Goal: Task Accomplishment & Management: Use online tool/utility

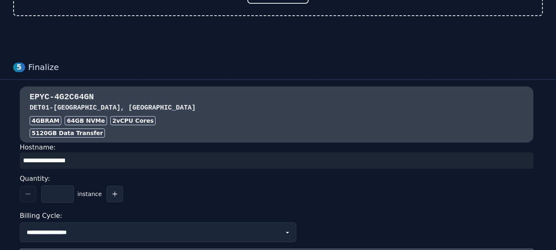
scroll to position [683, 0]
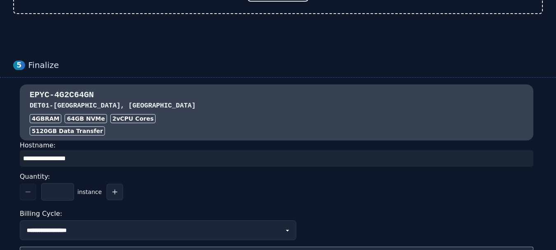
click at [106, 160] on input "input" at bounding box center [277, 158] width 514 height 16
paste input "******"
type input "******"
paste input "**********"
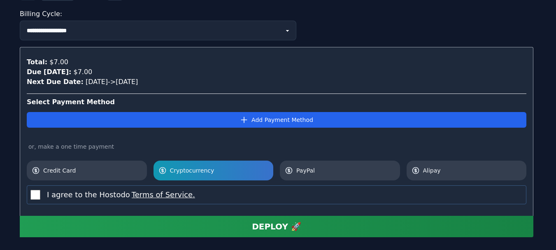
scroll to position [926, 0]
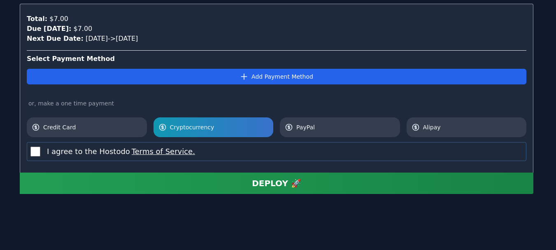
type input "**********"
click at [282, 186] on div "DEPLOY 🚀" at bounding box center [276, 183] width 49 height 12
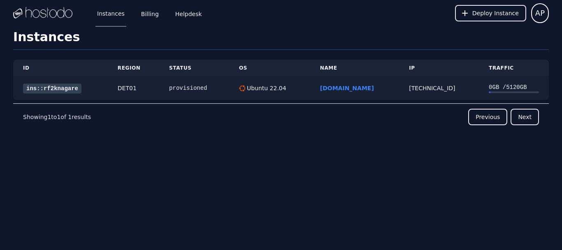
click at [58, 91] on link "ins::rf2knagare" at bounding box center [52, 89] width 58 height 10
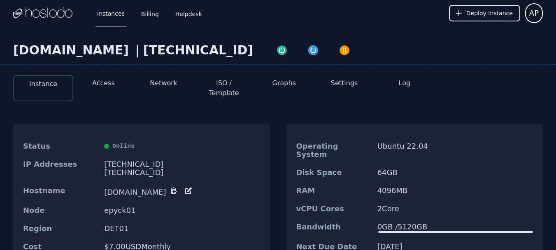
click at [106, 84] on button "Access" at bounding box center [103, 83] width 23 height 10
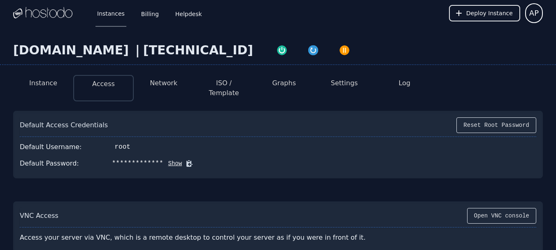
click at [163, 159] on button "Show" at bounding box center [172, 163] width 19 height 8
drag, startPoint x: 143, startPoint y: 49, endPoint x: 0, endPoint y: 51, distance: 142.8
click at [0, 51] on div "[DOMAIN_NAME] | [TECHNICAL_ID]" at bounding box center [278, 54] width 556 height 22
copy div "[DOMAIN_NAME]"
click at [156, 81] on button "Network" at bounding box center [164, 83] width 28 height 10
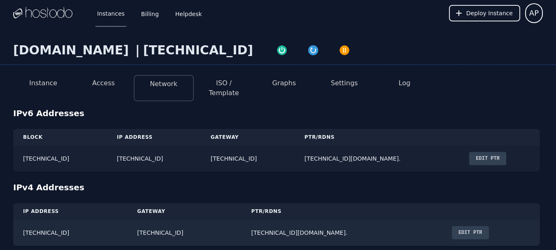
click at [504, 152] on button "Edit PTR" at bounding box center [487, 158] width 37 height 13
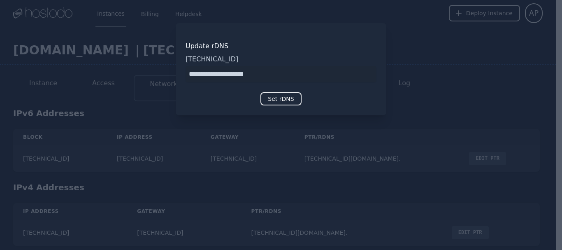
type input "**********"
click at [285, 100] on button "Set rDNS" at bounding box center [281, 98] width 41 height 13
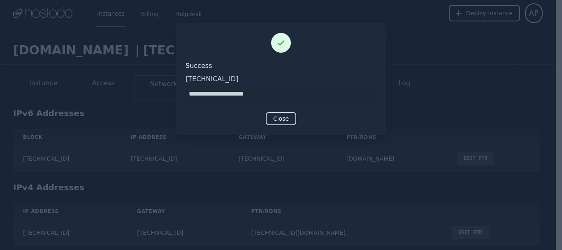
click at [280, 122] on button "Close" at bounding box center [281, 118] width 30 height 13
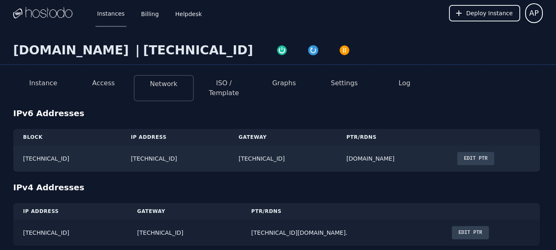
click at [452, 226] on button "Edit PTR" at bounding box center [470, 232] width 37 height 13
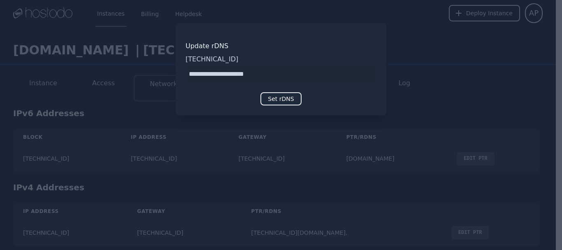
type input "**********"
click at [279, 102] on button "Set rDNS" at bounding box center [281, 98] width 41 height 13
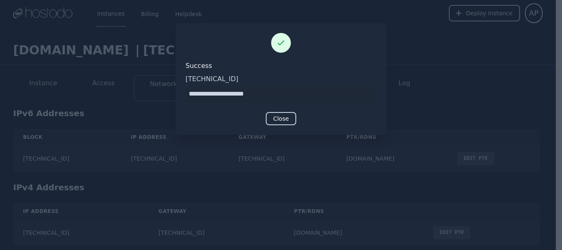
click at [279, 121] on button "Close" at bounding box center [281, 118] width 30 height 13
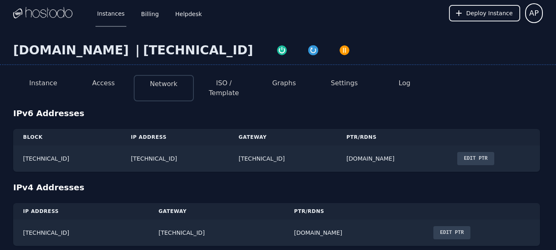
click at [107, 85] on button "Access" at bounding box center [103, 83] width 23 height 10
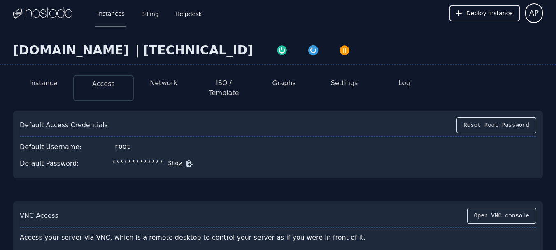
click at [42, 84] on button "Instance" at bounding box center [43, 83] width 28 height 10
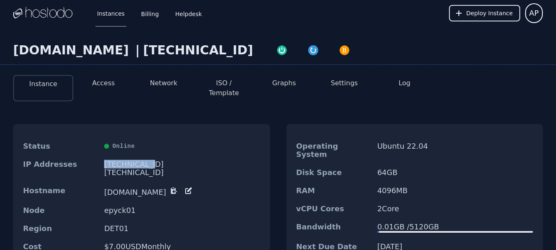
click at [103, 83] on button "Access" at bounding box center [103, 83] width 23 height 10
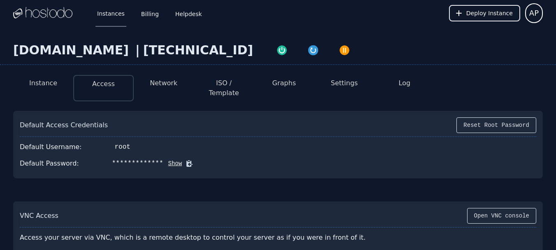
click at [163, 159] on button "Show" at bounding box center [172, 163] width 19 height 8
drag, startPoint x: 162, startPoint y: 154, endPoint x: 104, endPoint y: 154, distance: 58.4
click at [104, 155] on div "Default Password: #mXdDEmA3(WZj|Ua Hide" at bounding box center [278, 163] width 517 height 16
drag, startPoint x: 104, startPoint y: 154, endPoint x: 161, endPoint y: 154, distance: 56.8
click at [161, 158] on div "#mXdDEmA3(WZj|Ua" at bounding box center [143, 163] width 63 height 10
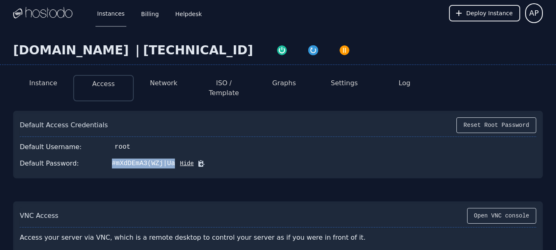
copy div "#mXdDEmA3(WZj|Ua"
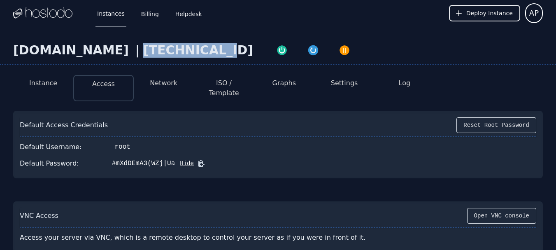
drag, startPoint x: 231, startPoint y: 52, endPoint x: 159, endPoint y: 52, distance: 71.2
click at [159, 52] on div "[TECHNICAL_ID]" at bounding box center [198, 50] width 110 height 15
copy div "[TECHNICAL_ID]"
